Goal: Navigation & Orientation: Find specific page/section

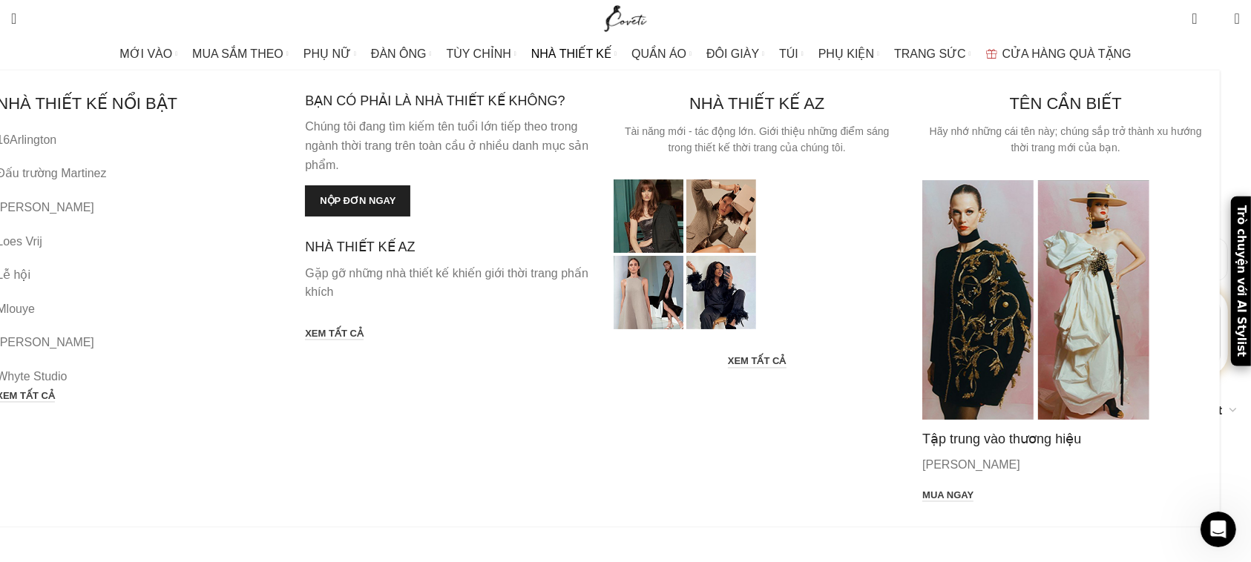
click at [204, 138] on link "16Arlington" at bounding box center [139, 140] width 286 height 19
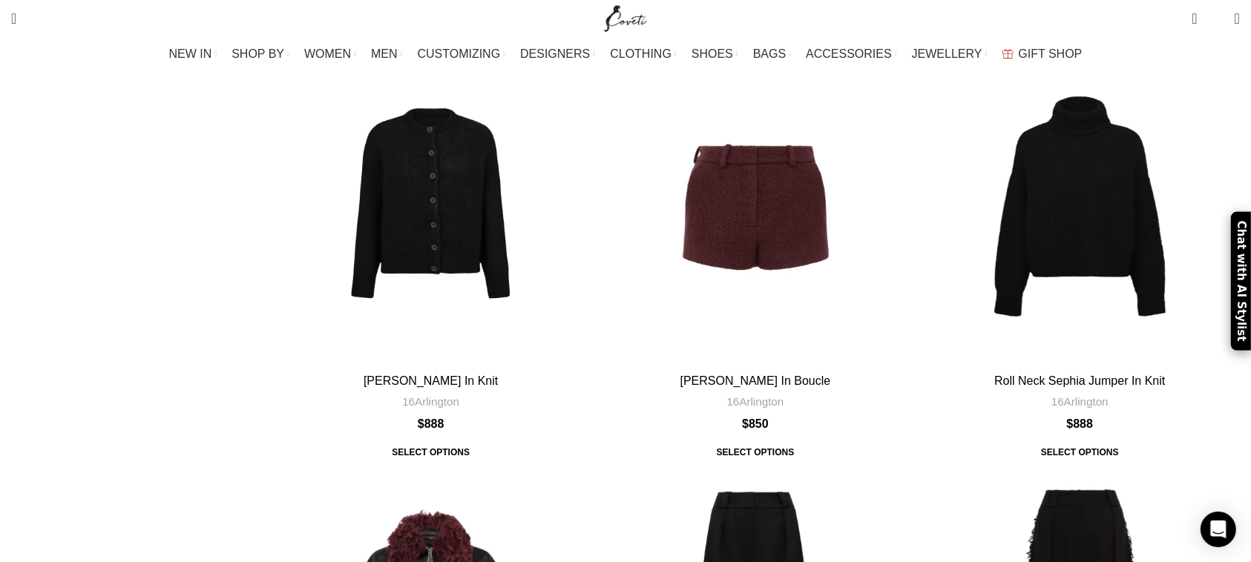
scroll to position [5065, 0]
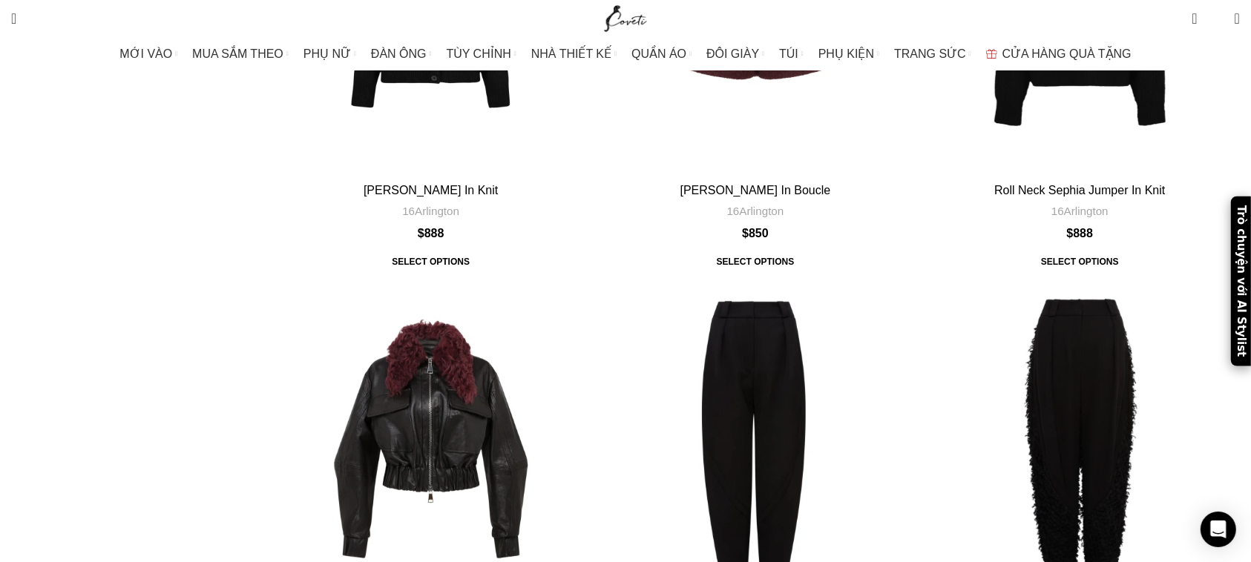
scroll to position [4865, 0]
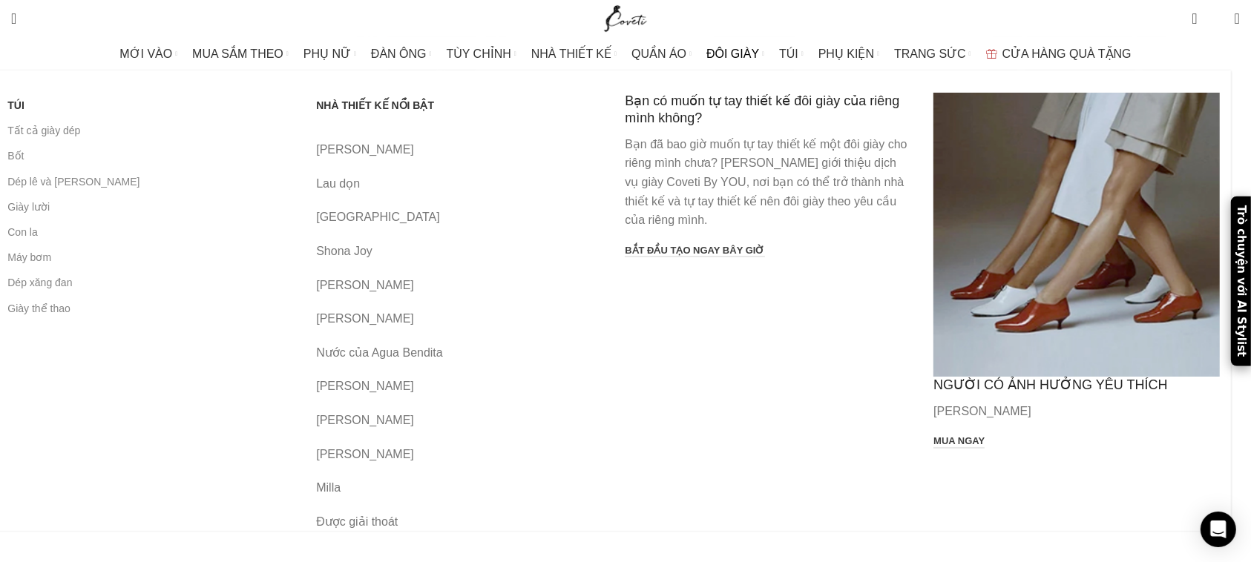
click at [738, 56] on span "ĐÔI GIÀY" at bounding box center [732, 54] width 53 height 14
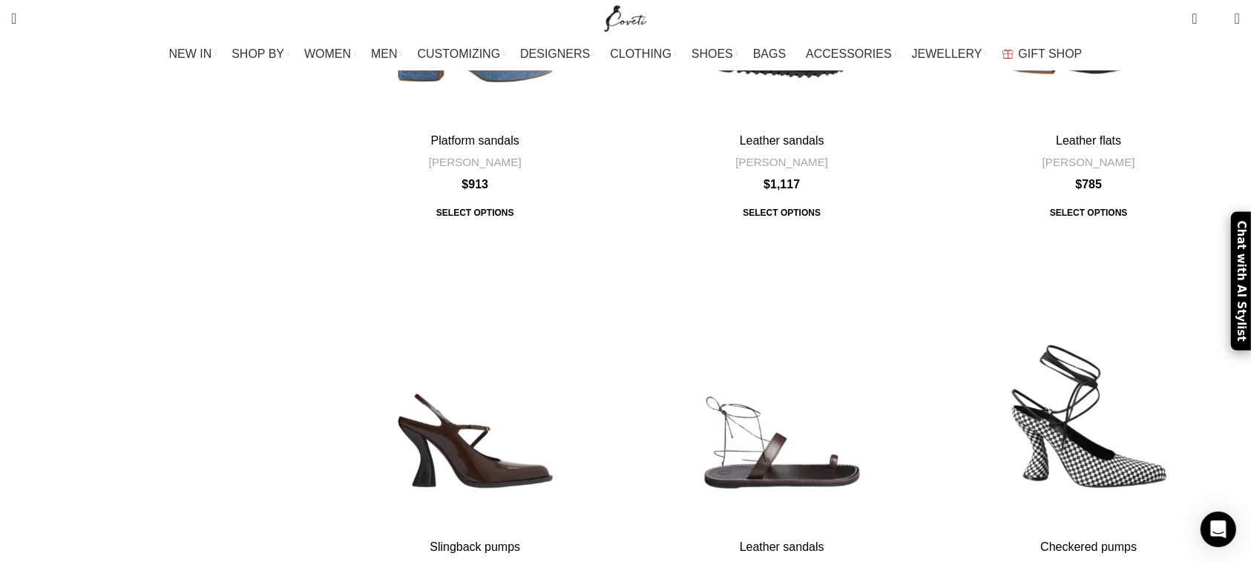
scroll to position [5765, 0]
